Goal: Information Seeking & Learning: Learn about a topic

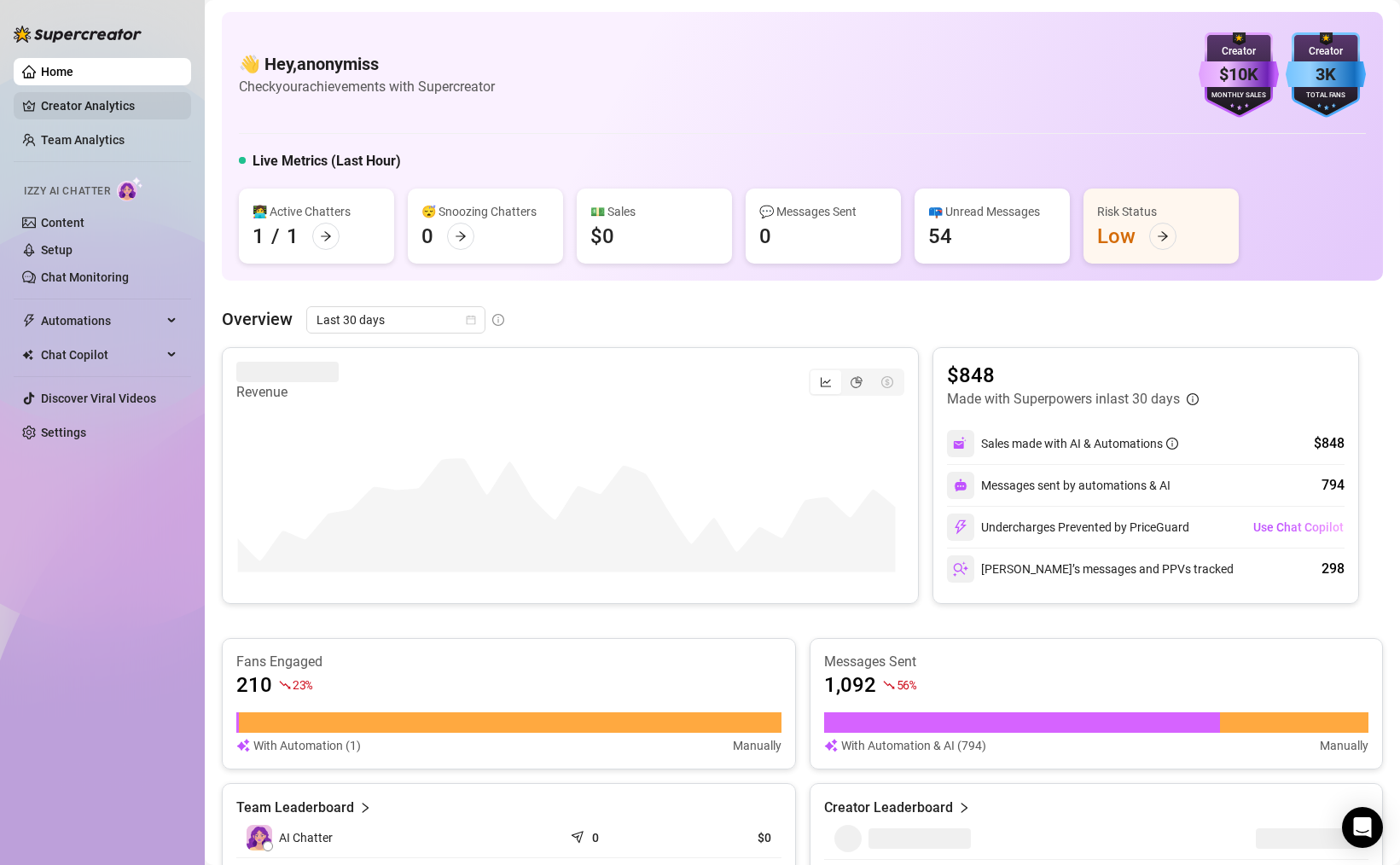
click at [101, 105] on link "Creator Analytics" at bounding box center [109, 106] width 136 height 27
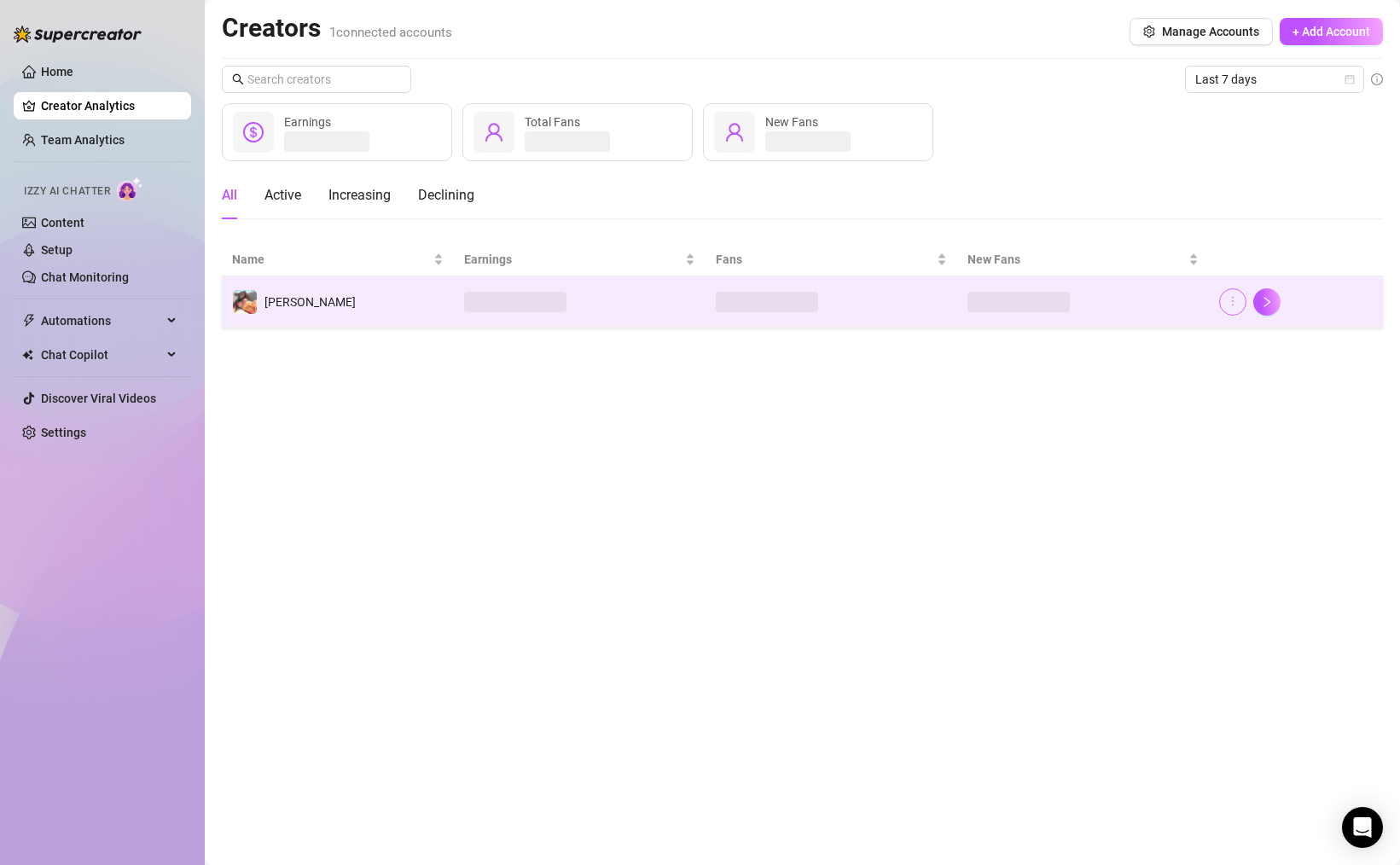
click at [1231, 309] on button "button" at bounding box center [1233, 302] width 27 height 27
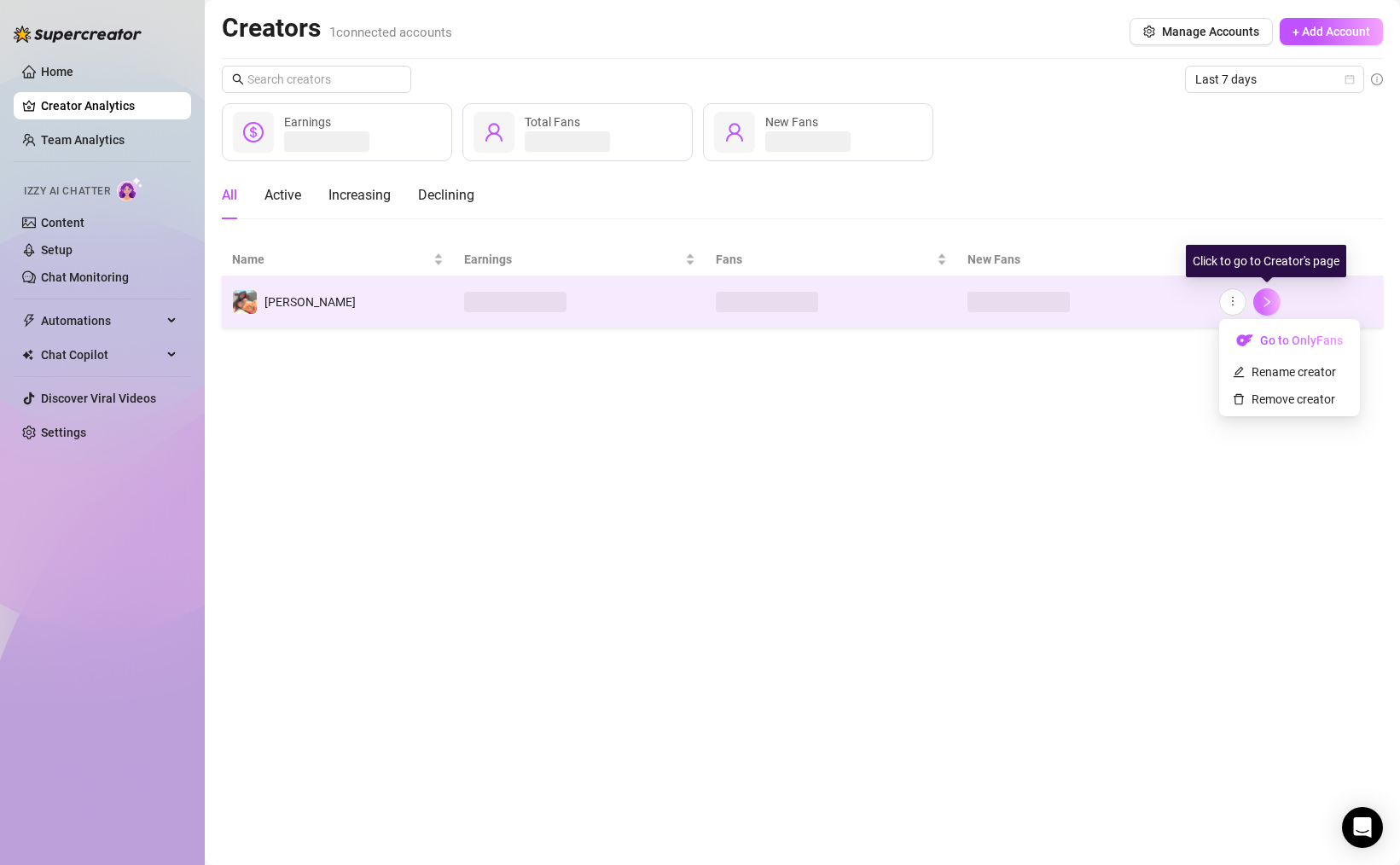
click at [1267, 307] on button "button" at bounding box center [1267, 302] width 27 height 27
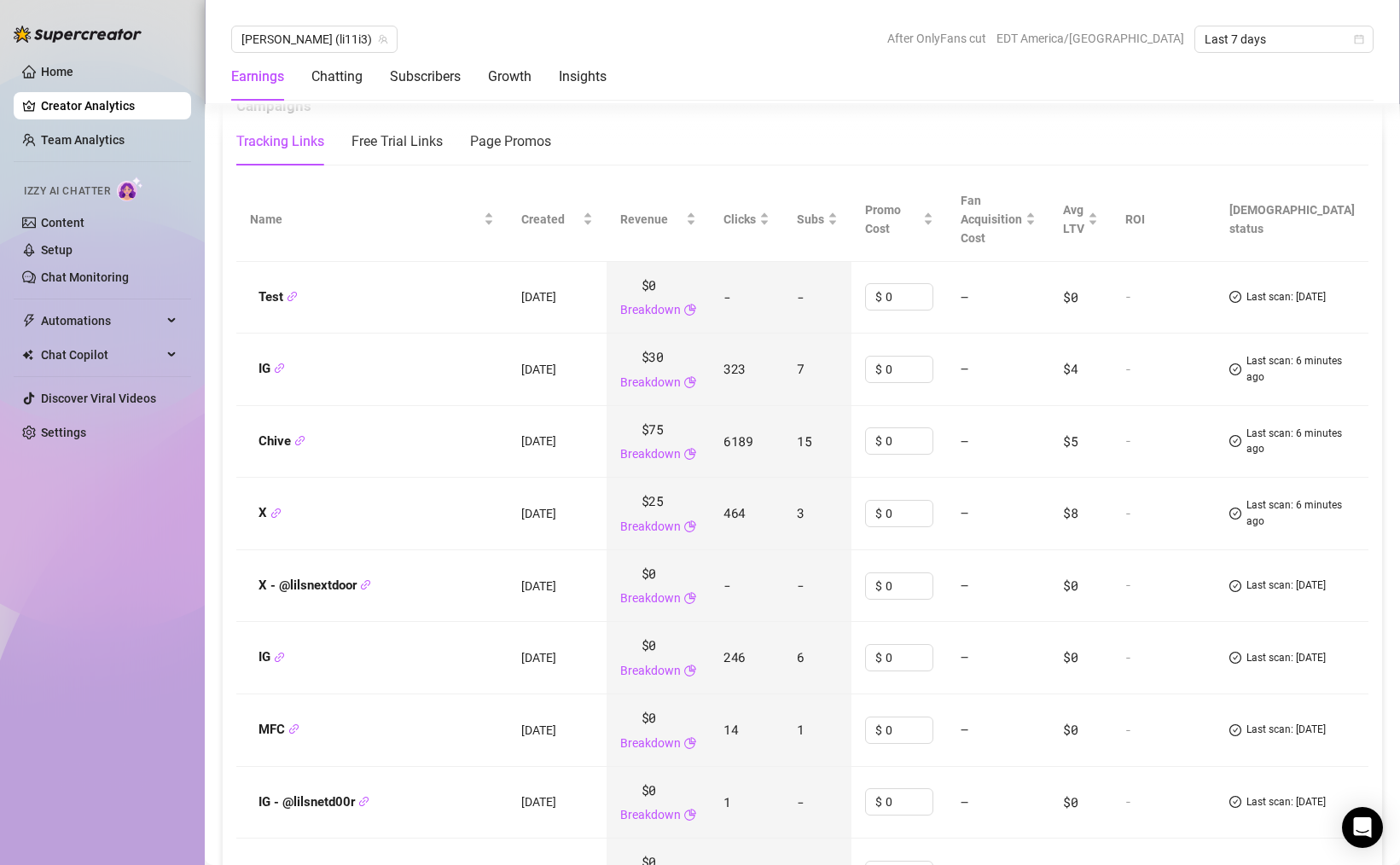
scroll to position [1982, 0]
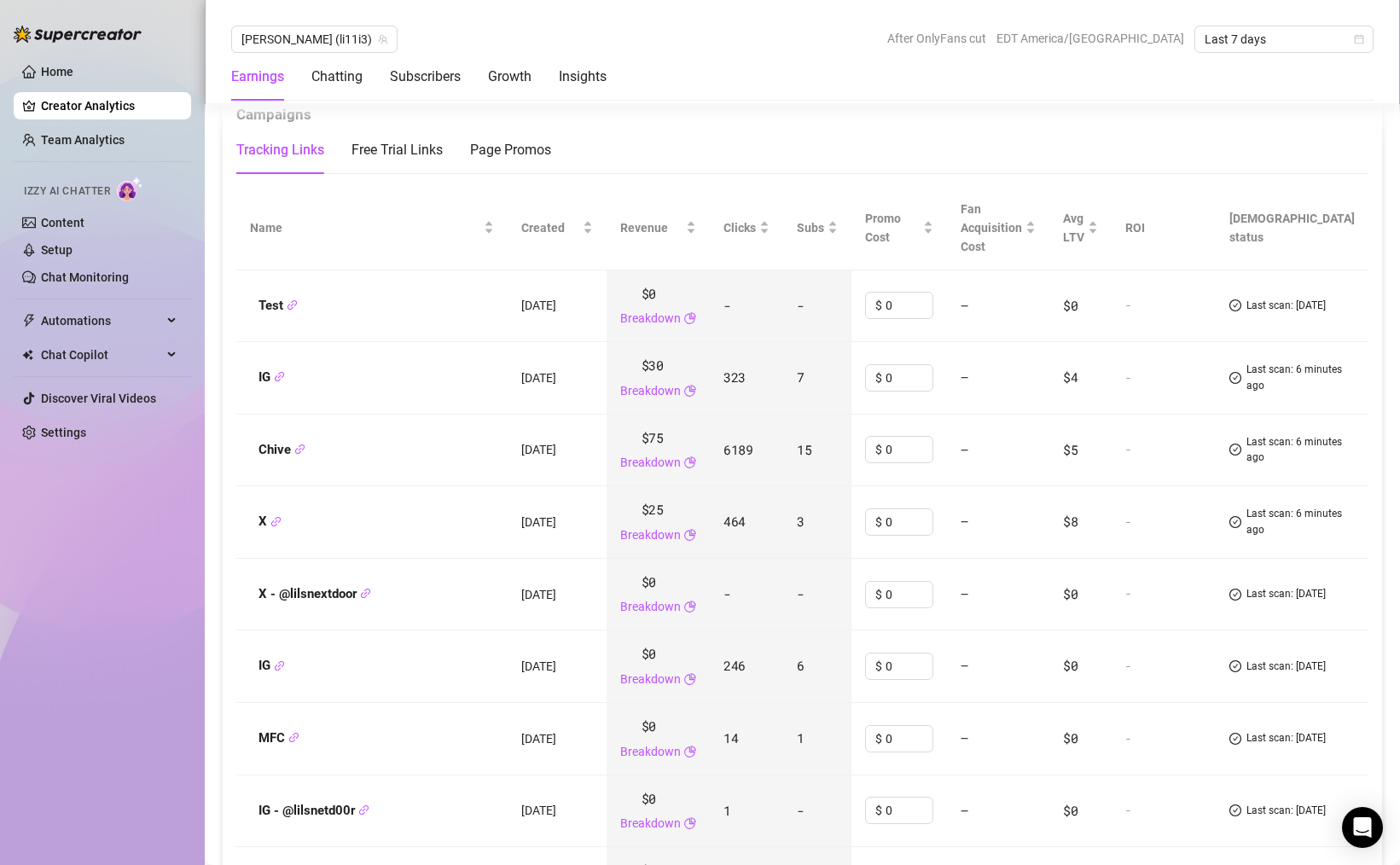
click at [130, 540] on div "Home Creator Analytics Team Analytics Izzy AI Chatter Content Setup Chat Monito…" at bounding box center [102, 425] width 177 height 849
click at [93, 276] on link "Chat Monitoring" at bounding box center [85, 277] width 88 height 14
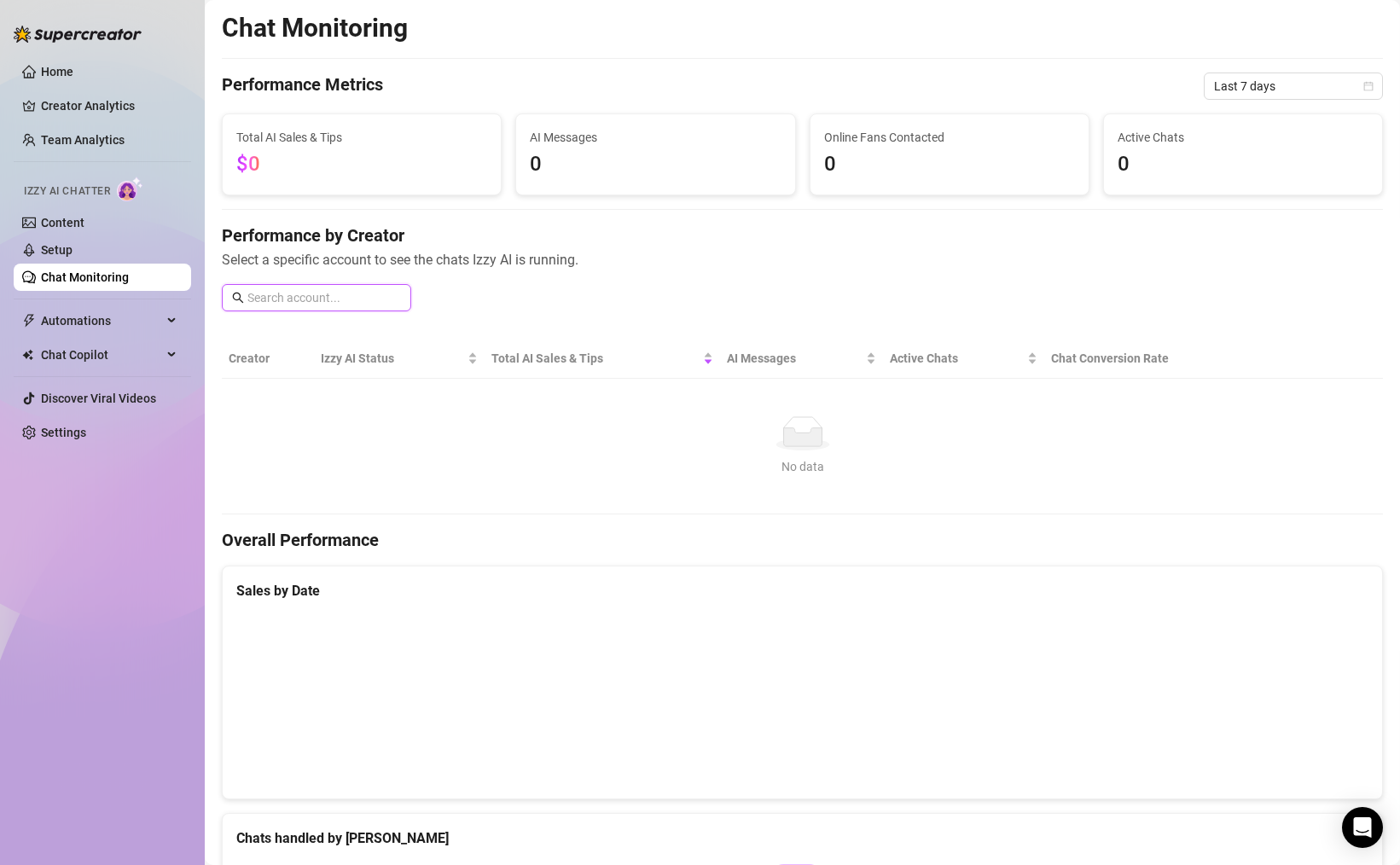
click at [330, 290] on input "text" at bounding box center [324, 298] width 154 height 19
click at [331, 301] on input "text" at bounding box center [324, 298] width 154 height 19
click at [474, 349] on div "Izzy AI Status" at bounding box center [400, 358] width 157 height 19
click at [577, 275] on div "Performance by Creator Select a specific account to see the chats Izzy AI is ru…" at bounding box center [802, 274] width 1161 height 101
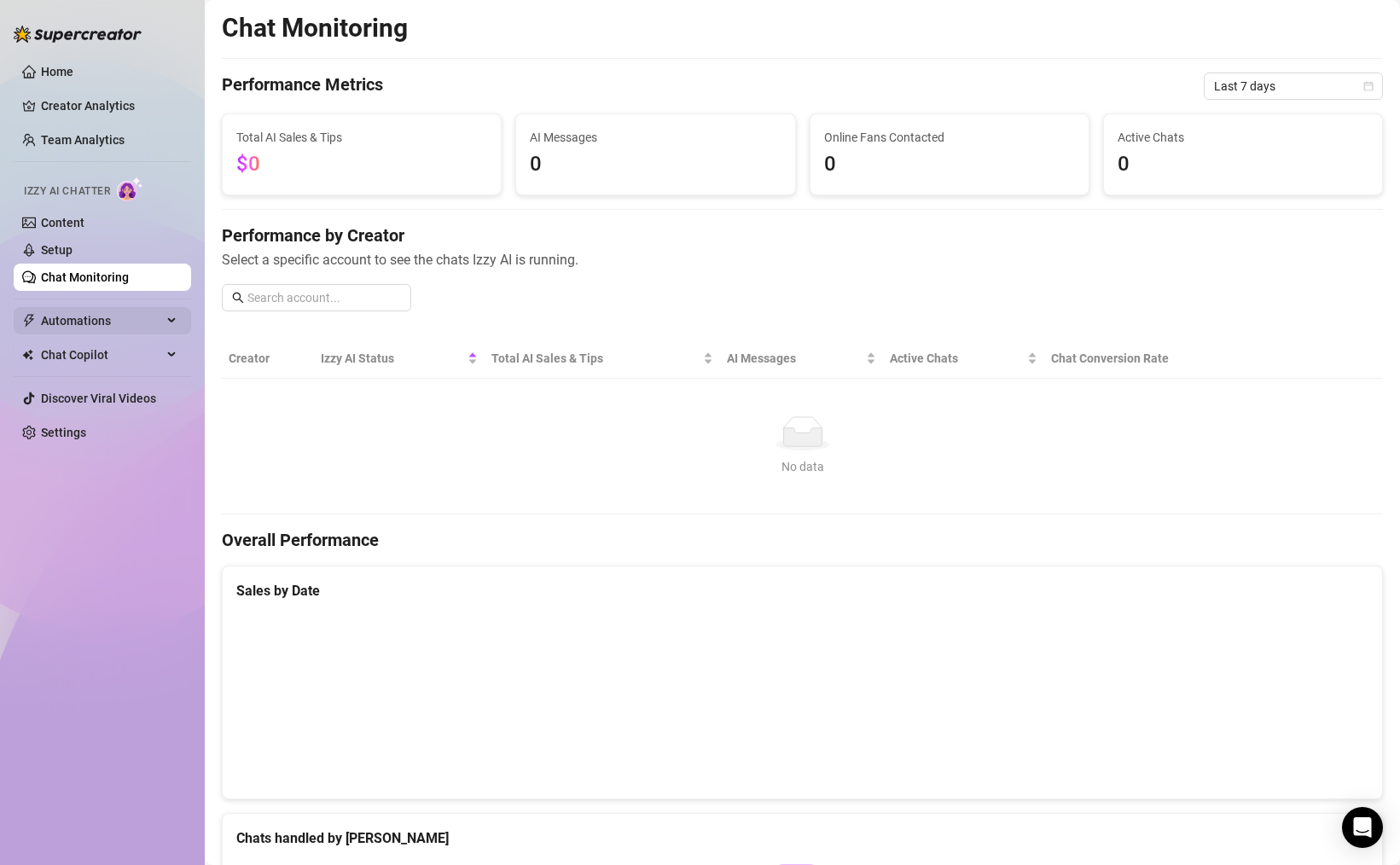
click at [157, 322] on span "Automations" at bounding box center [101, 320] width 121 height 27
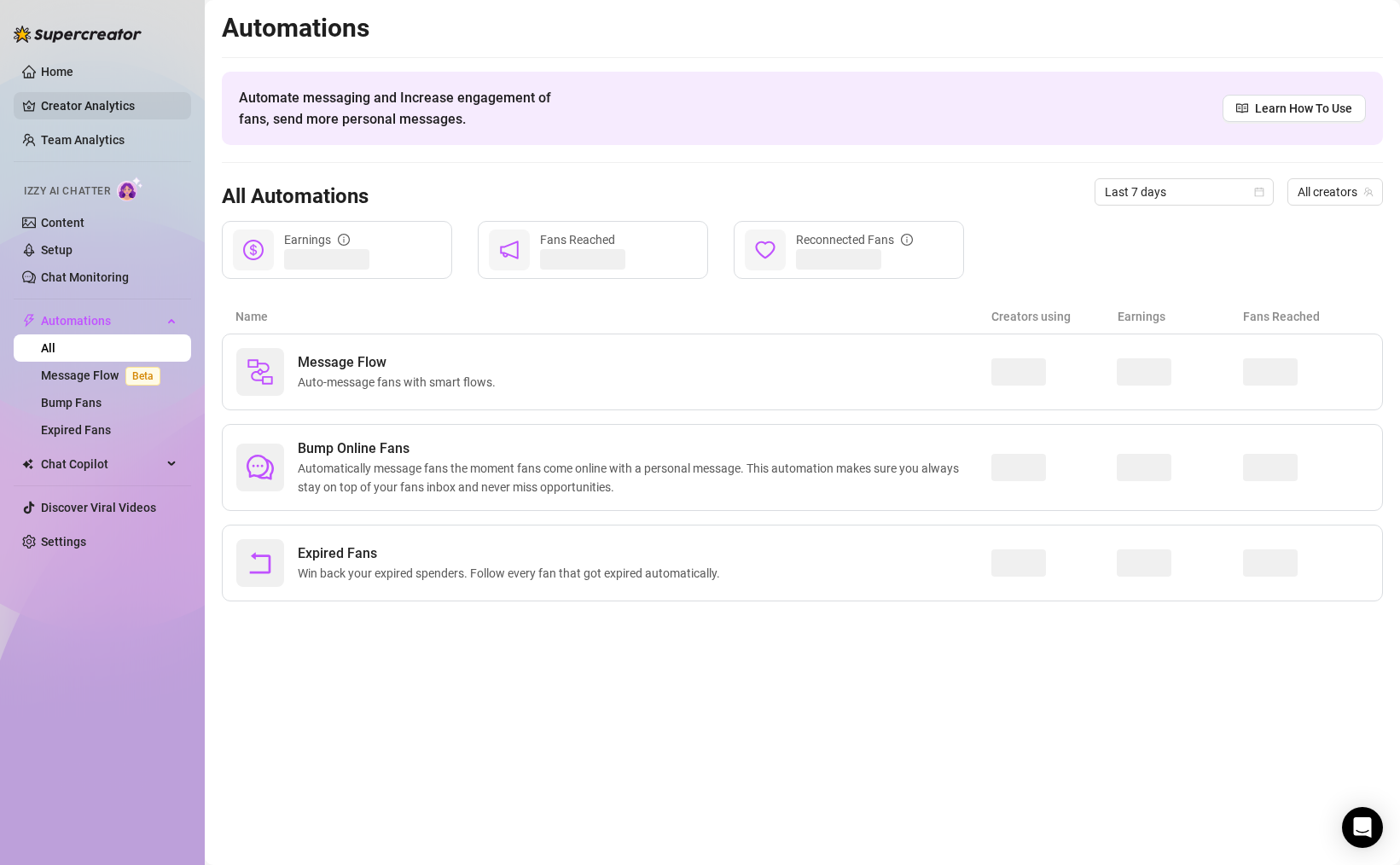
click at [113, 104] on link "Creator Analytics" at bounding box center [109, 106] width 136 height 27
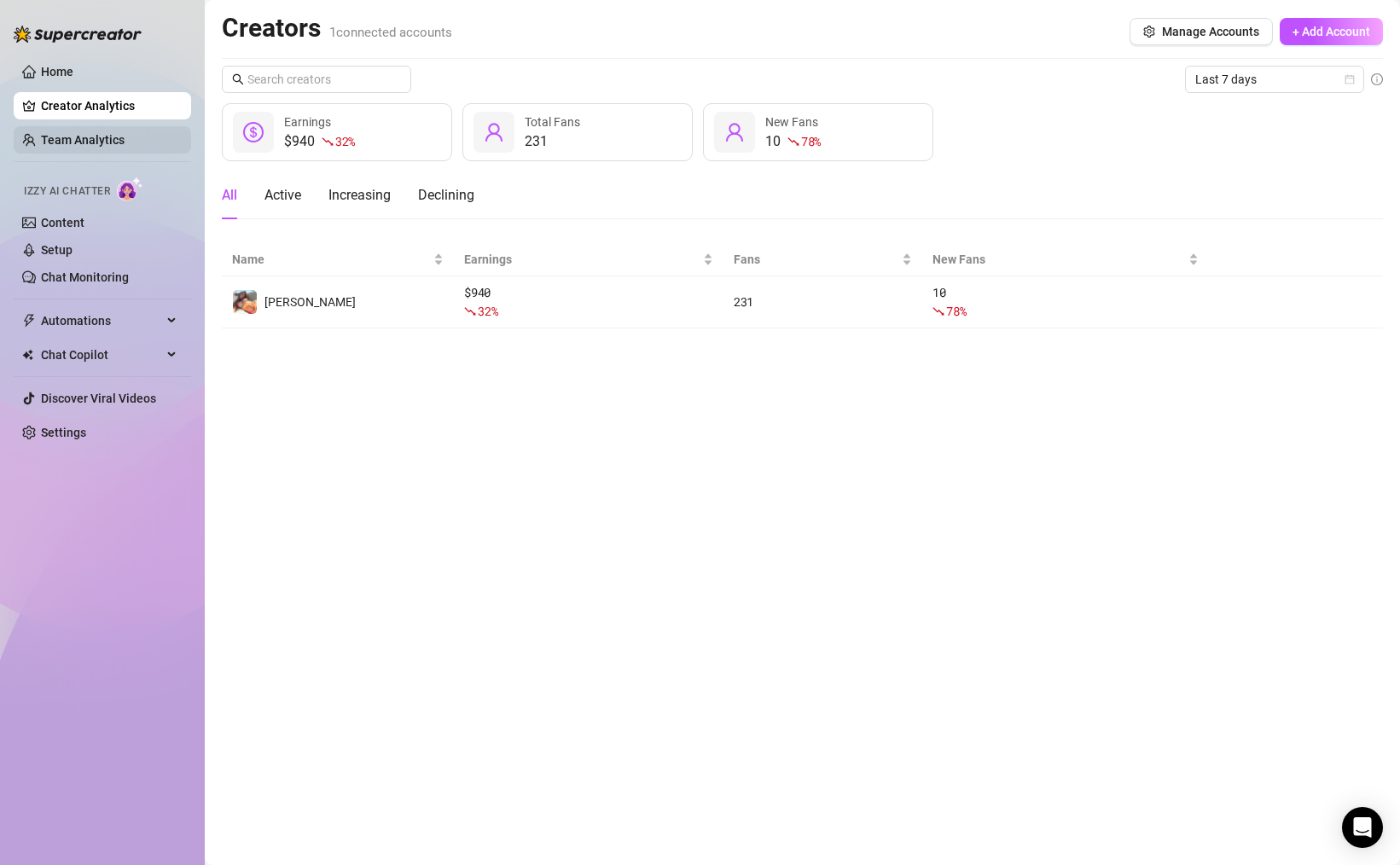
click at [125, 146] on link "Team Analytics" at bounding box center [83, 140] width 84 height 14
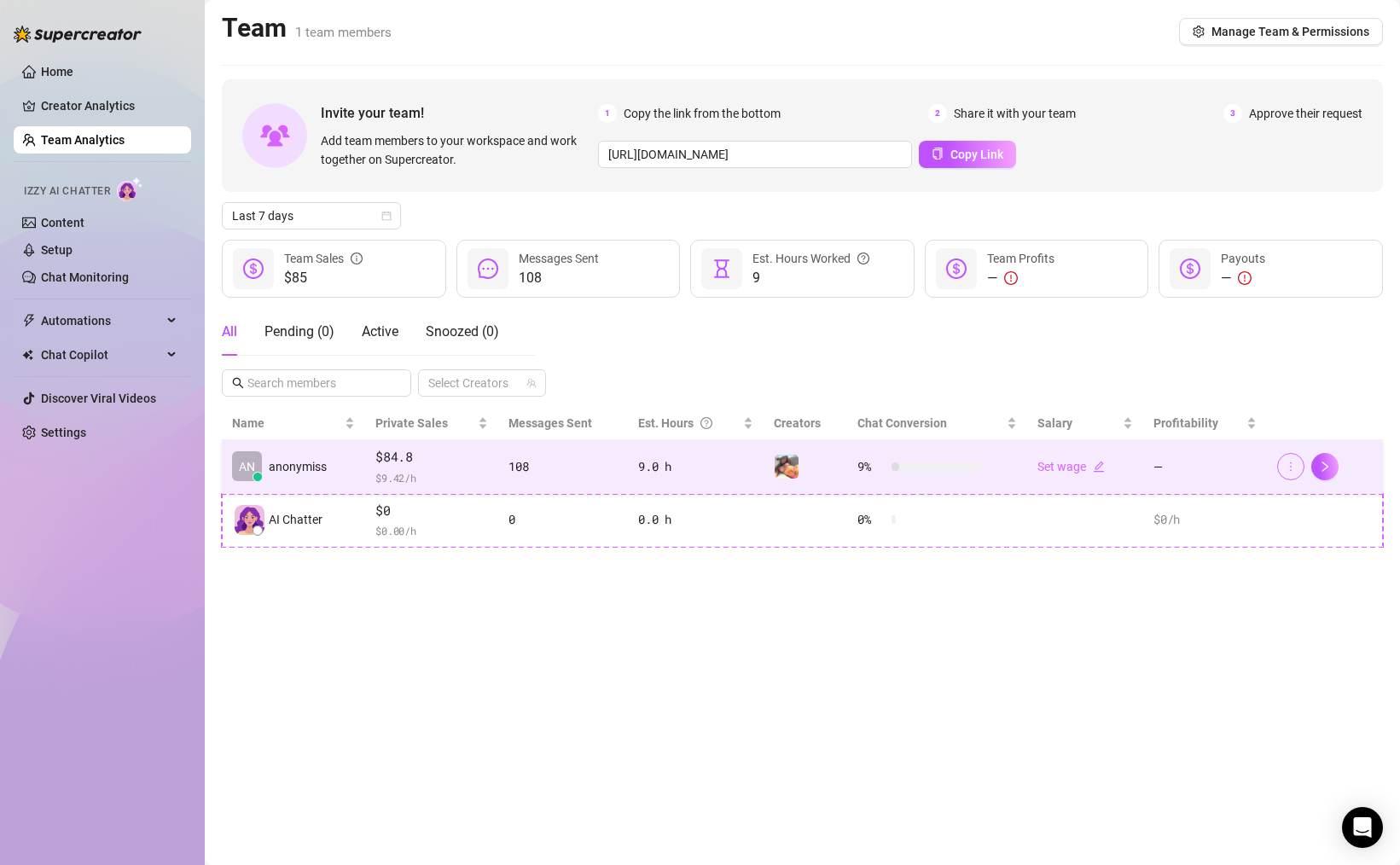
click at [1296, 468] on icon "more" at bounding box center [1291, 467] width 12 height 12
click at [1321, 473] on span "button" at bounding box center [1325, 467] width 12 height 14
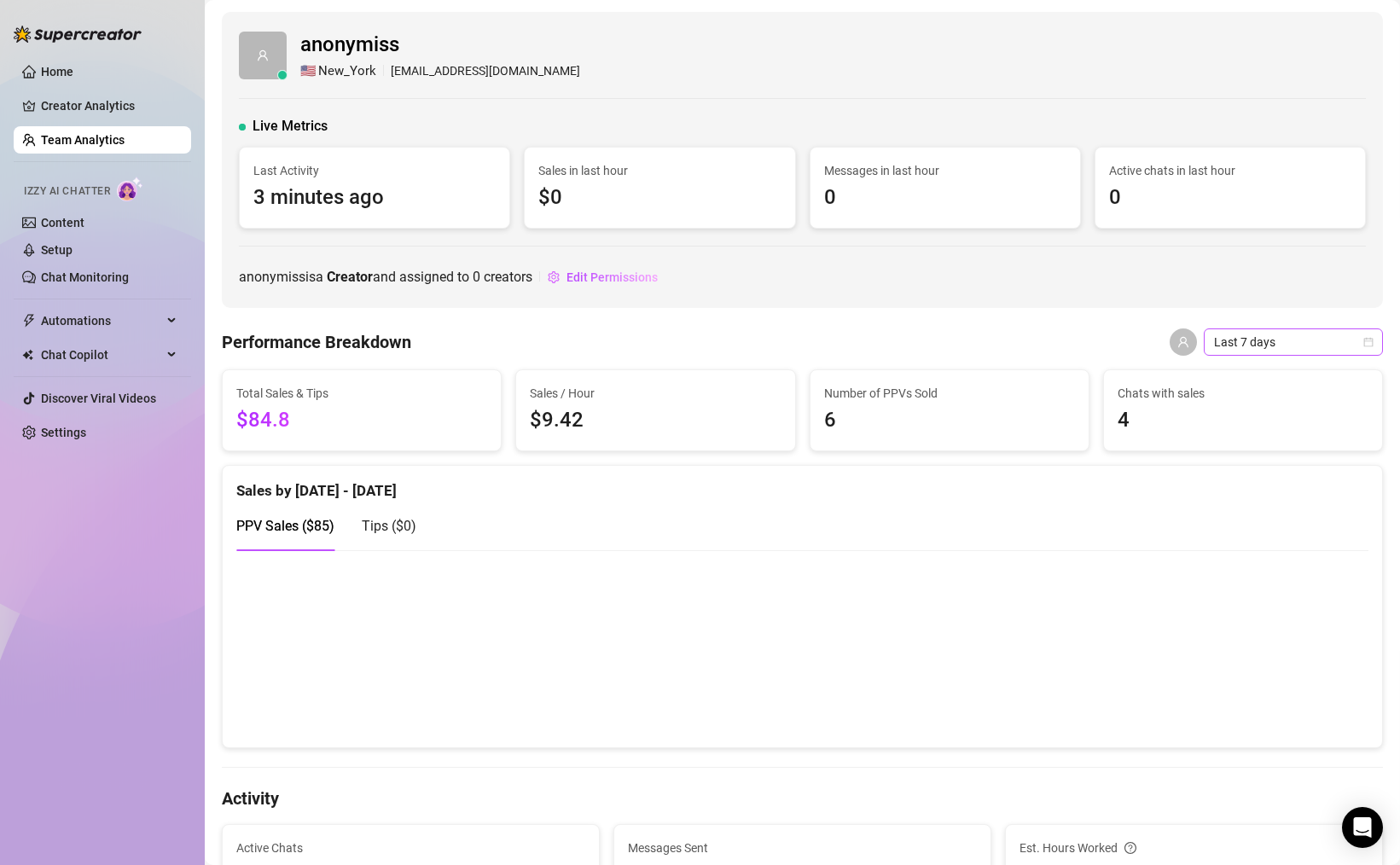
click at [1248, 334] on span "Last 7 days" at bounding box center [1294, 342] width 159 height 25
click at [1269, 443] on div "Last 30 days" at bounding box center [1280, 430] width 173 height 27
click at [973, 282] on div "anonymiss is a Creator and assigned to 0 creators Edit Permissions" at bounding box center [802, 276] width 1127 height 27
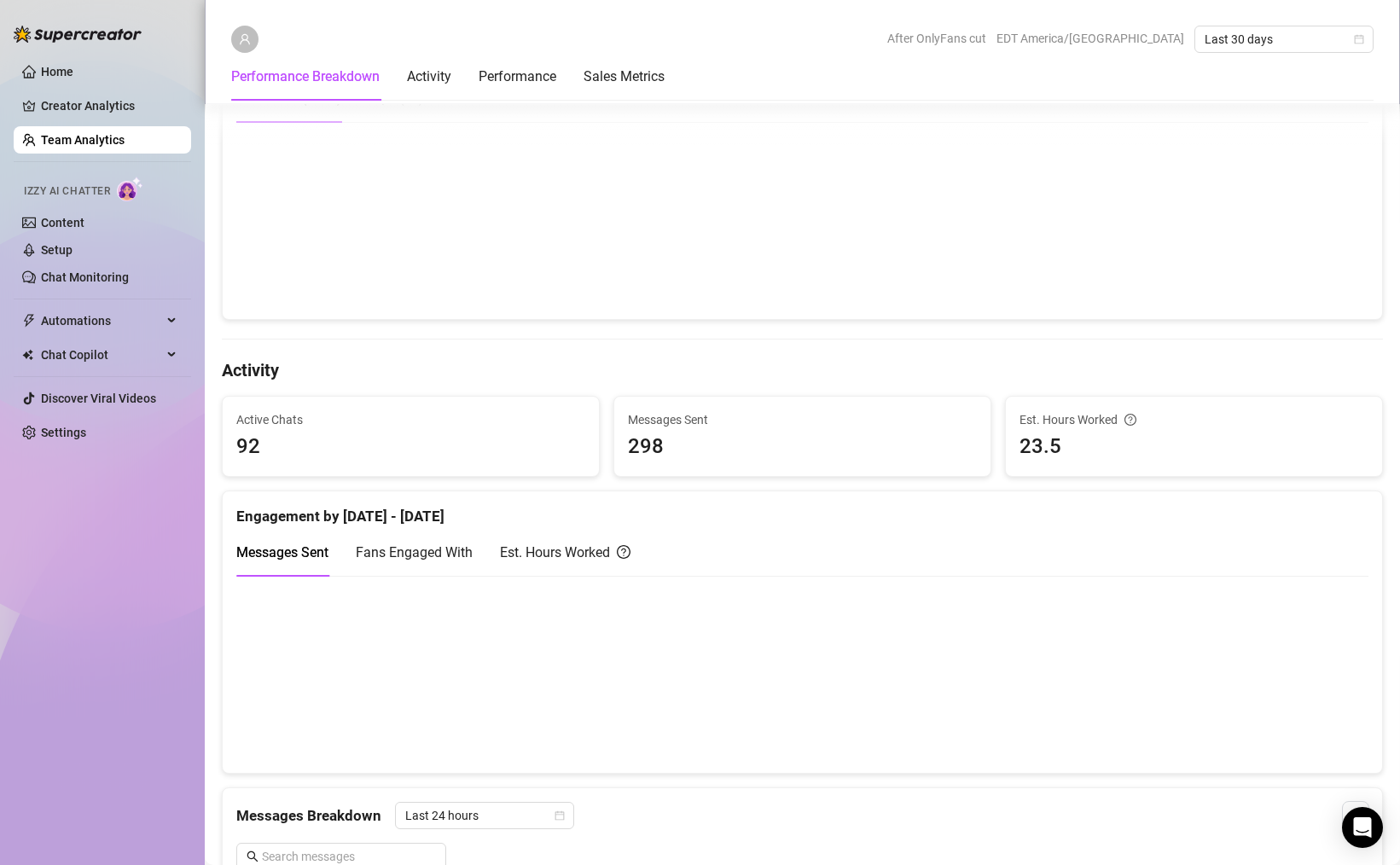
scroll to position [341, 0]
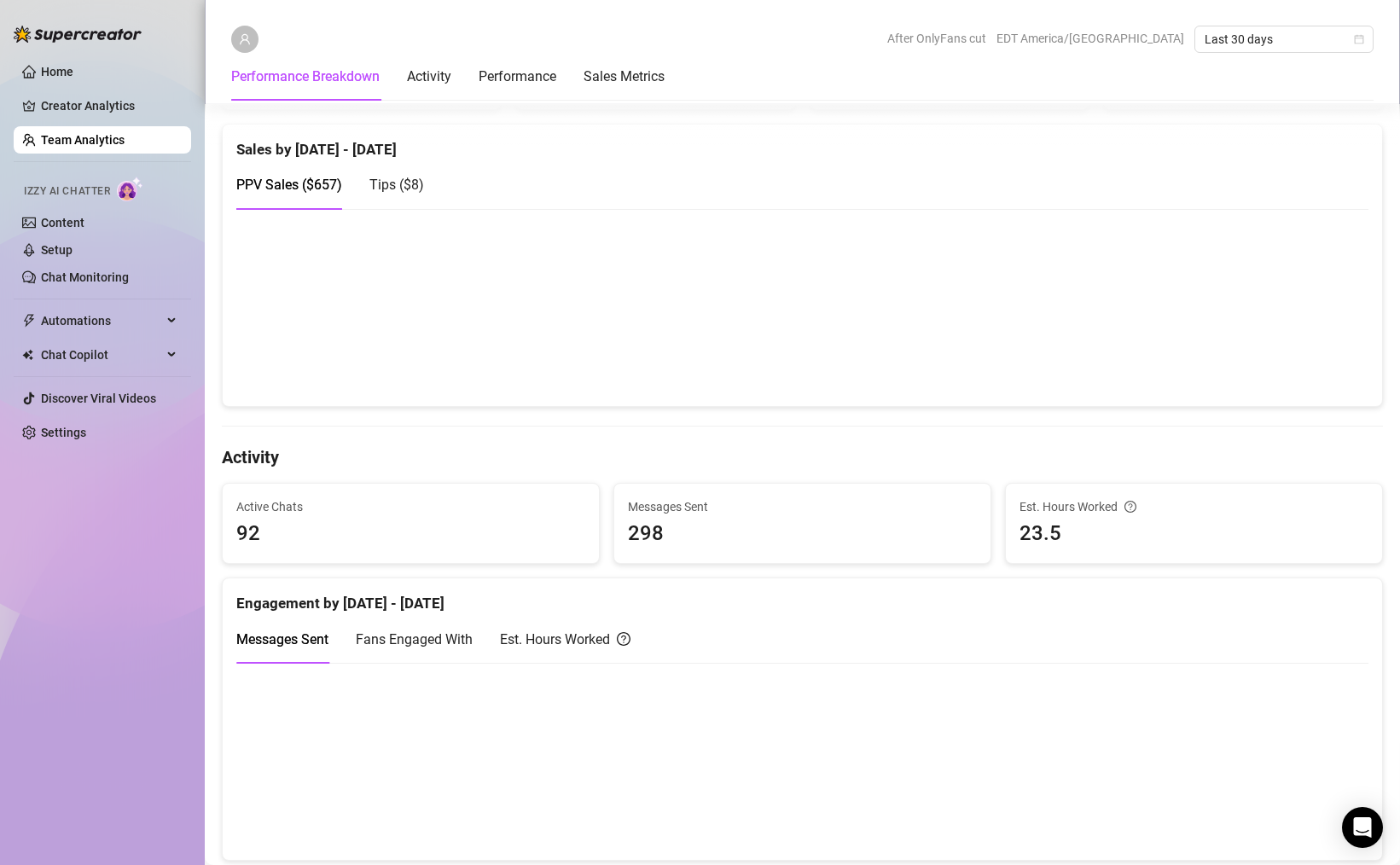
click at [400, 180] on span "Tips ( $8 )" at bounding box center [396, 184] width 55 height 17
click at [324, 187] on span "PPV Sales ( $657 )" at bounding box center [289, 184] width 106 height 17
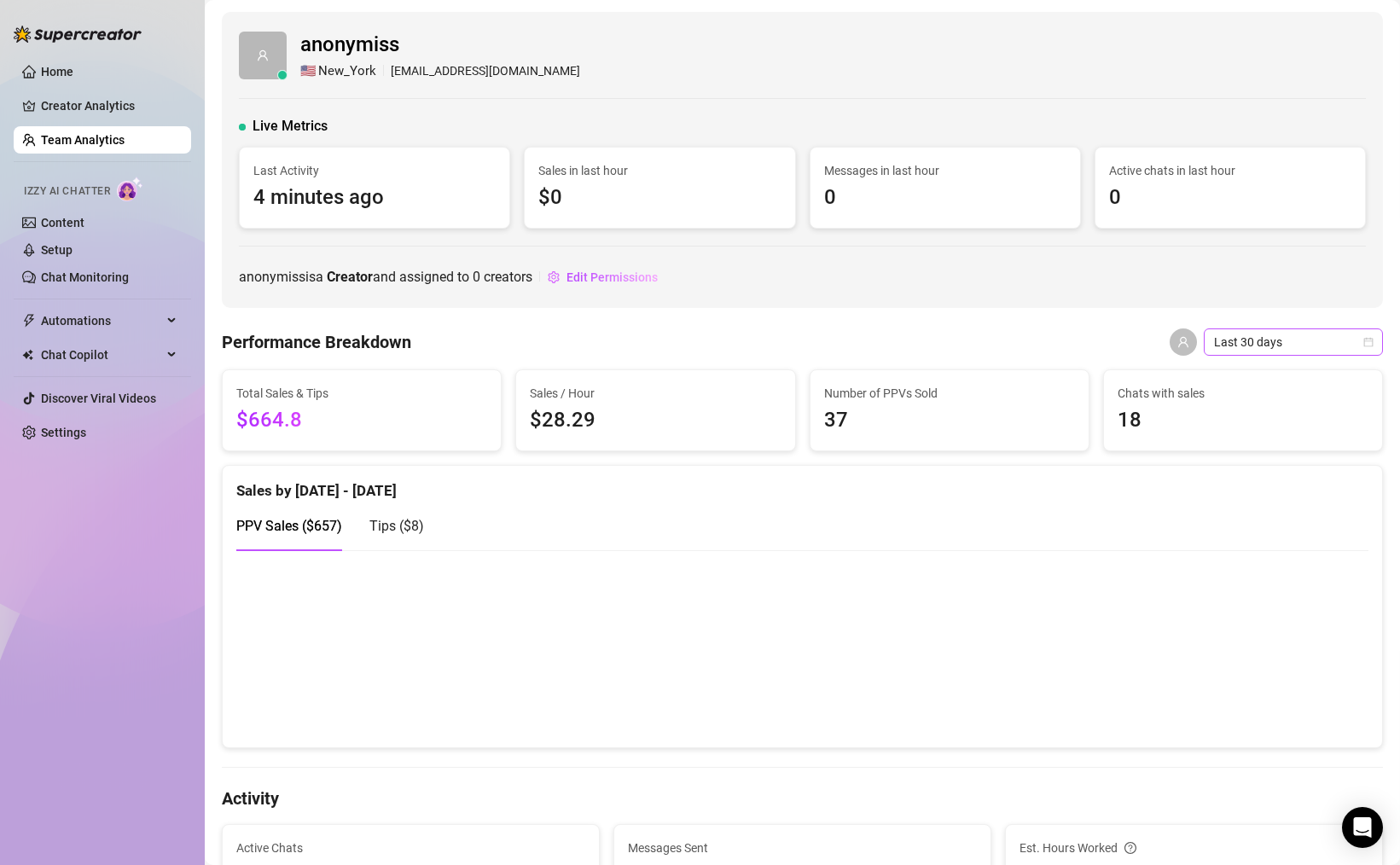
click at [1298, 332] on span "Last 30 days" at bounding box center [1294, 342] width 159 height 25
click at [1266, 461] on div "Last 90 days" at bounding box center [1280, 458] width 152 height 19
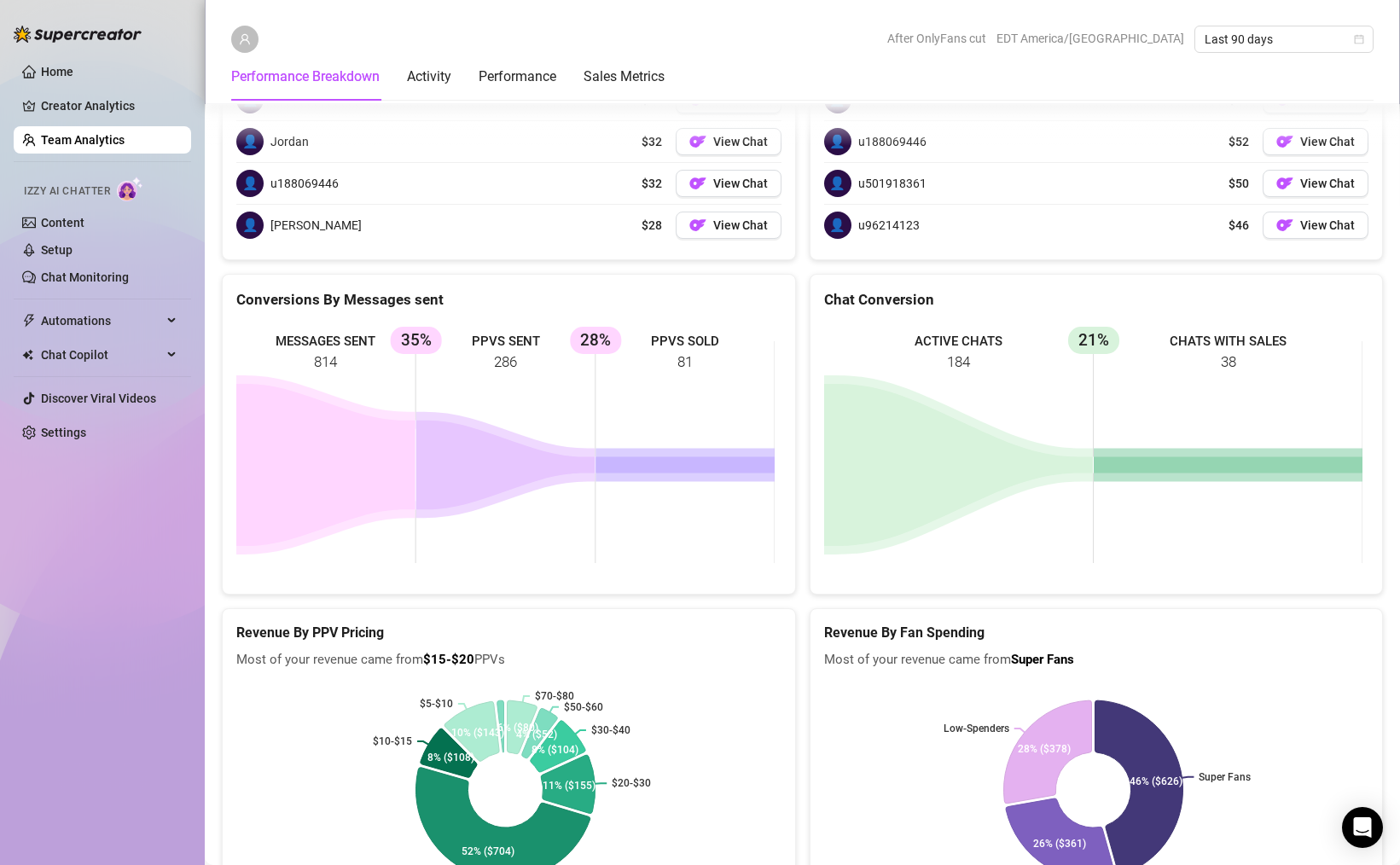
scroll to position [2179, 0]
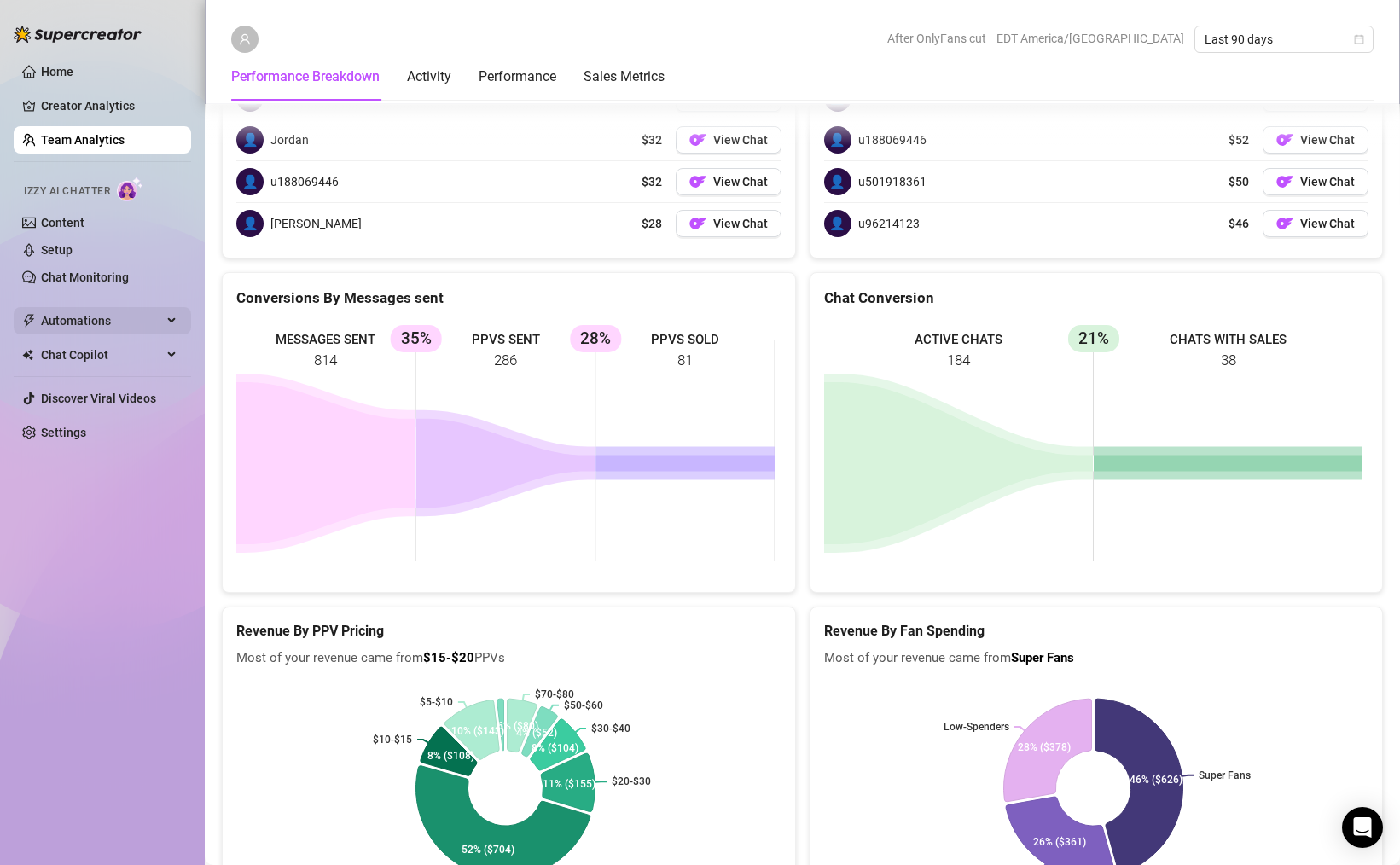
click at [126, 330] on span "Automations" at bounding box center [101, 320] width 121 height 27
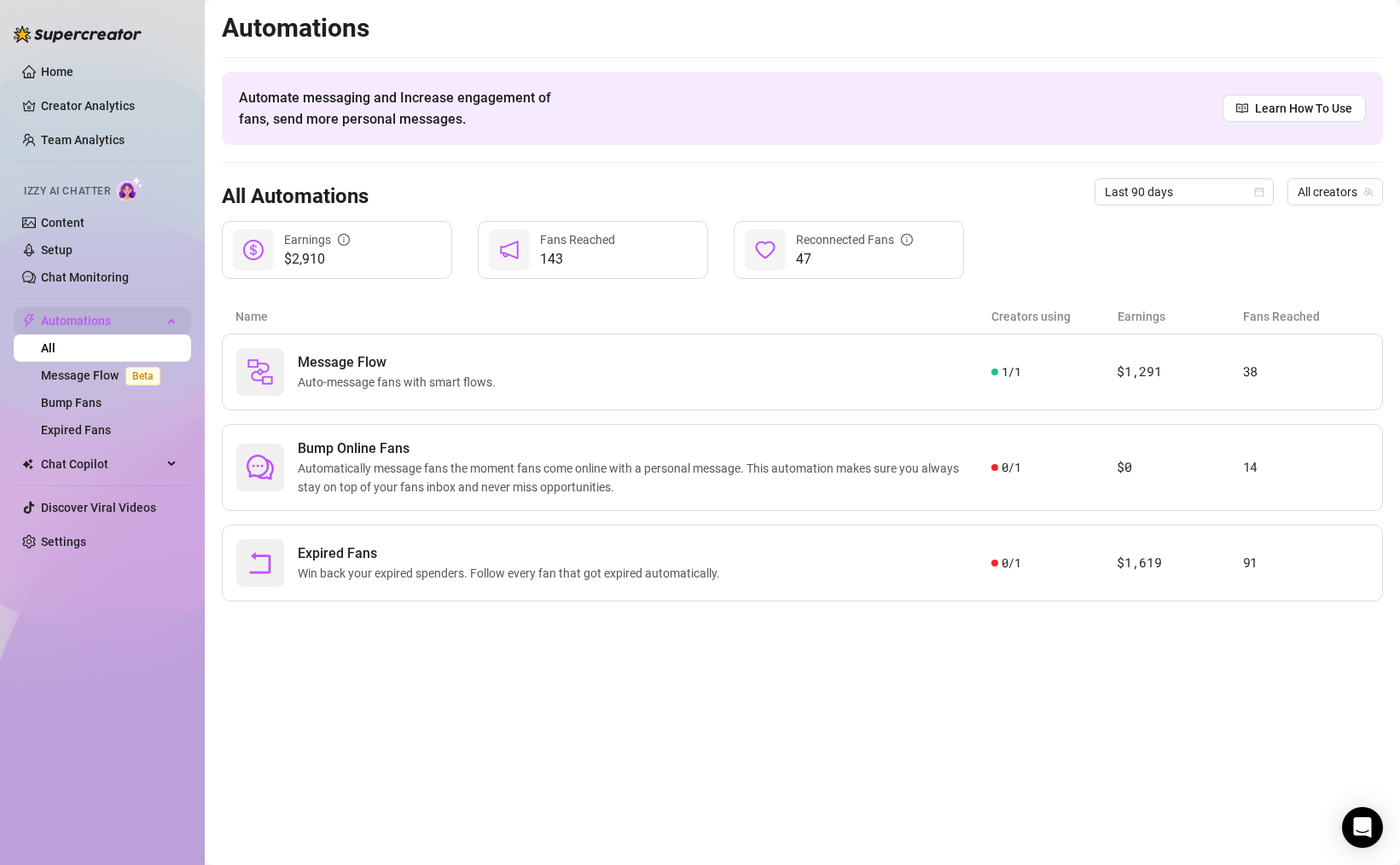
click at [126, 330] on span "Automations" at bounding box center [101, 320] width 121 height 27
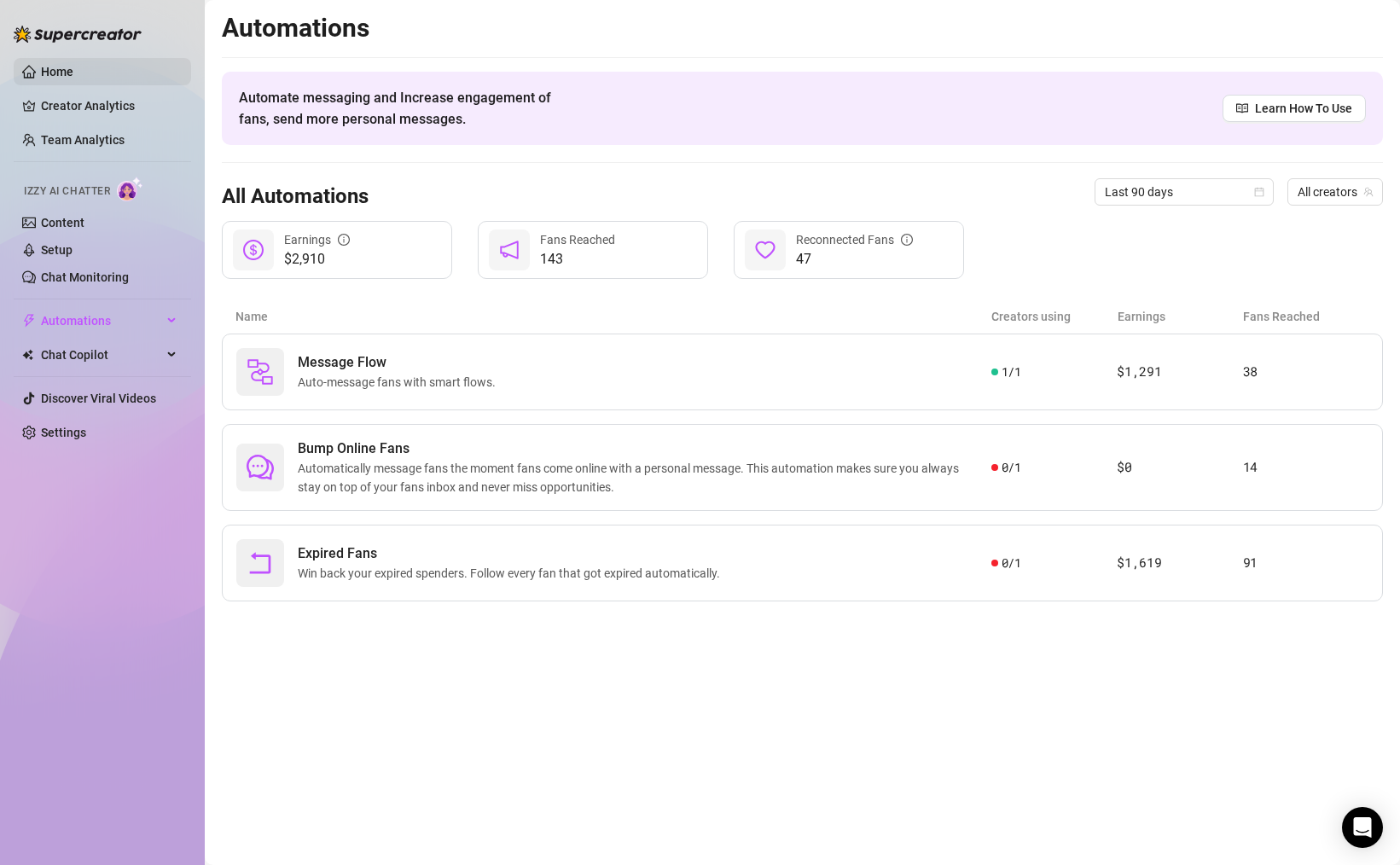
click at [70, 70] on link "Home" at bounding box center [57, 72] width 32 height 14
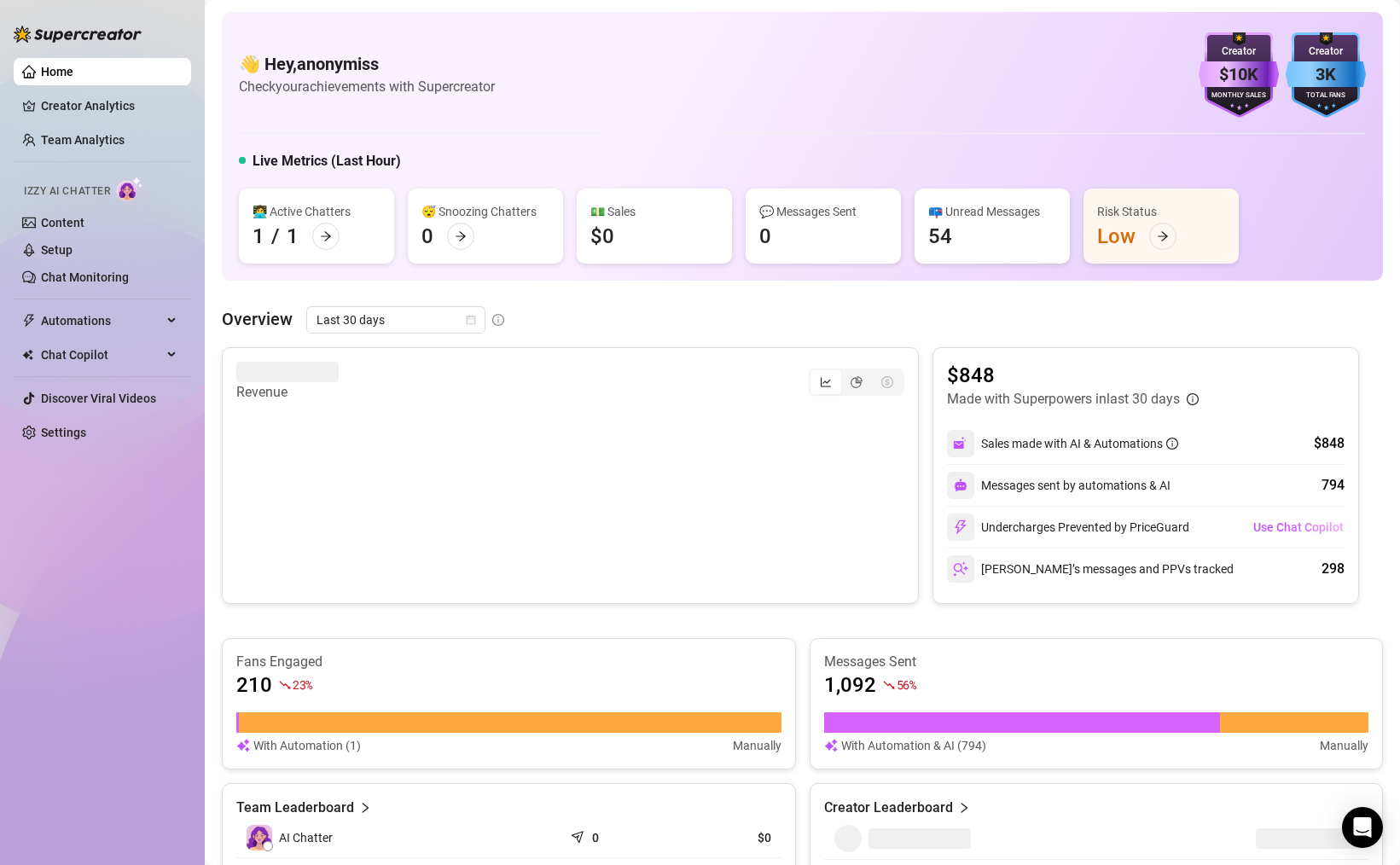
click at [102, 598] on div "Home Creator Analytics Team Analytics Izzy AI Chatter Content Setup Chat Monito…" at bounding box center [102, 425] width 177 height 849
click at [134, 588] on div "Home Creator Analytics Team Analytics Izzy AI Chatter Content Setup Chat Monito…" at bounding box center [102, 425] width 177 height 849
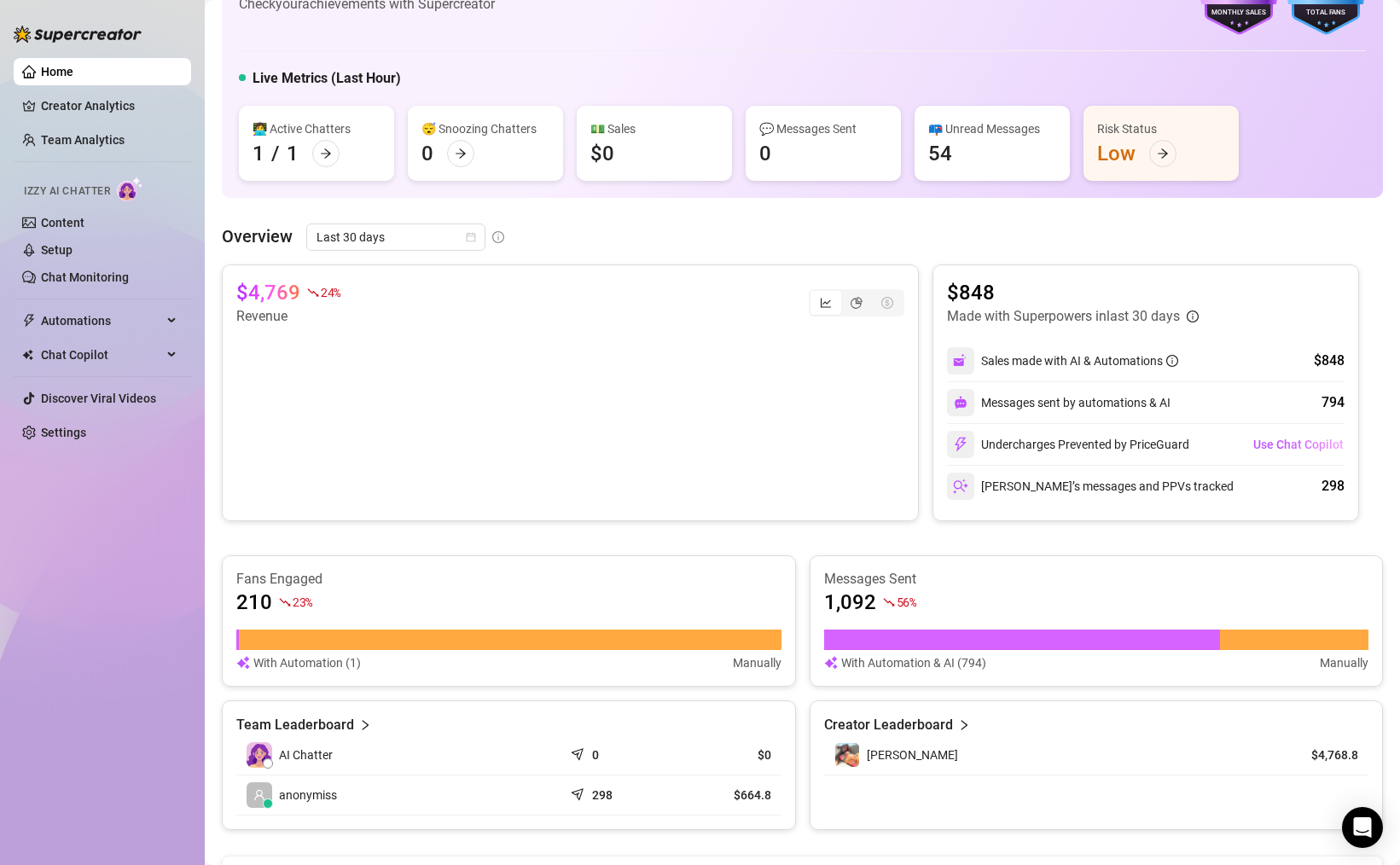
scroll to position [24, 0]
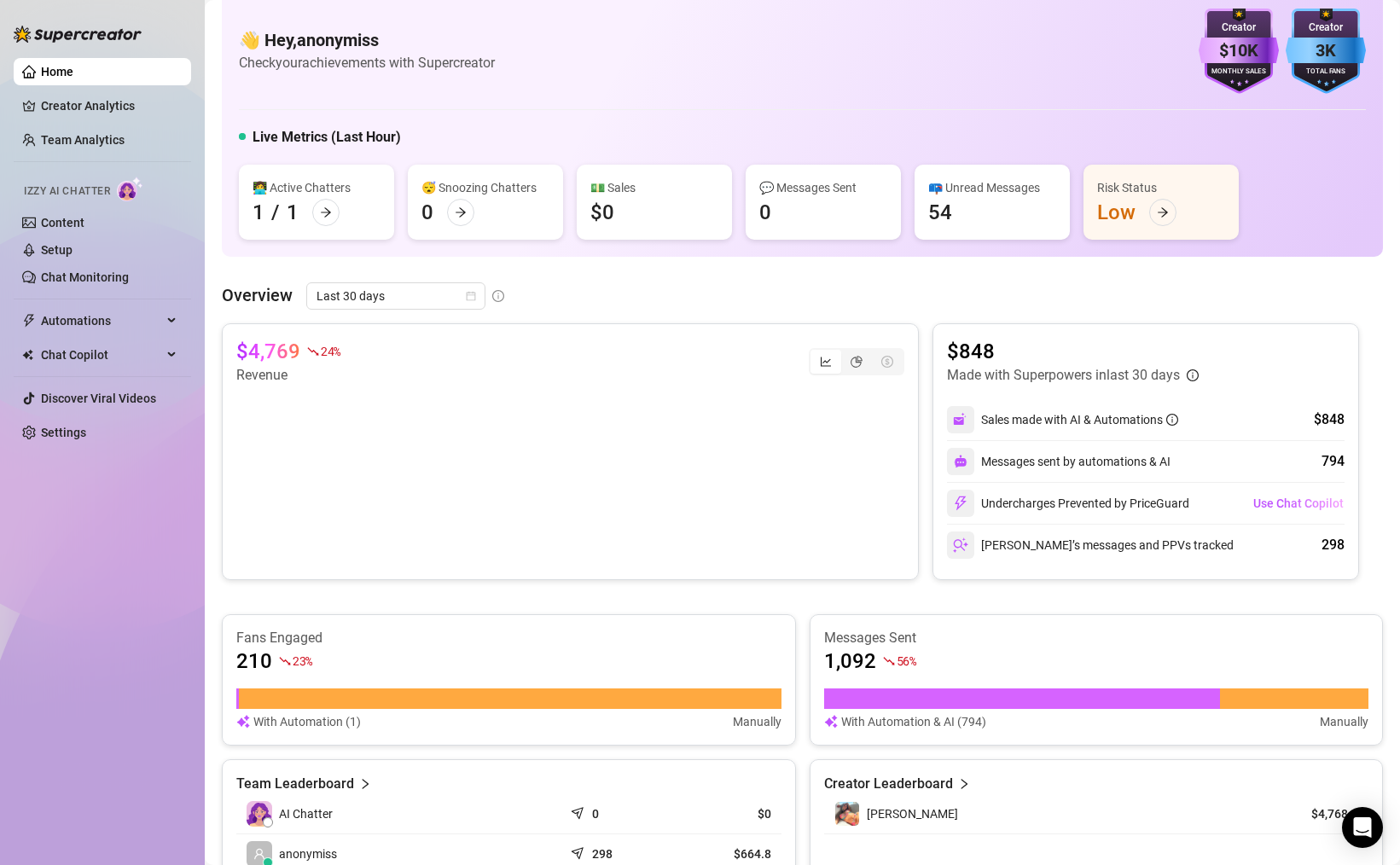
click at [102, 576] on div "Home Creator Analytics Team Analytics Izzy AI Chatter Content Setup Chat Monito…" at bounding box center [102, 425] width 177 height 849
